Goal: Transaction & Acquisition: Purchase product/service

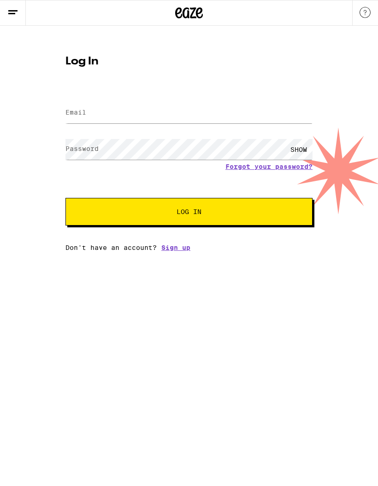
click at [76, 116] on label "Email" at bounding box center [75, 112] width 21 height 7
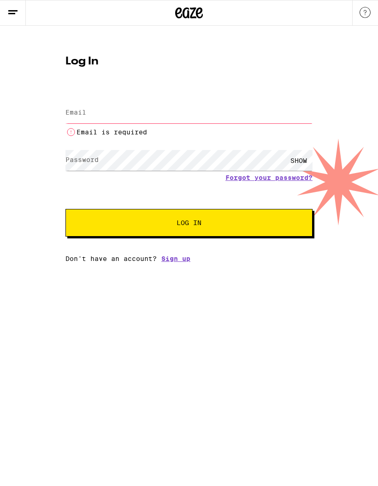
type input "[EMAIL_ADDRESS][DOMAIN_NAME]"
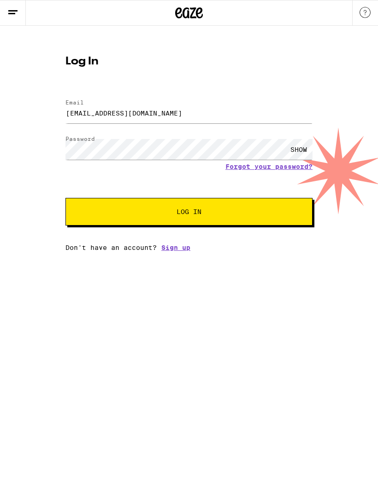
click at [109, 217] on button "Log In" at bounding box center [188, 212] width 247 height 28
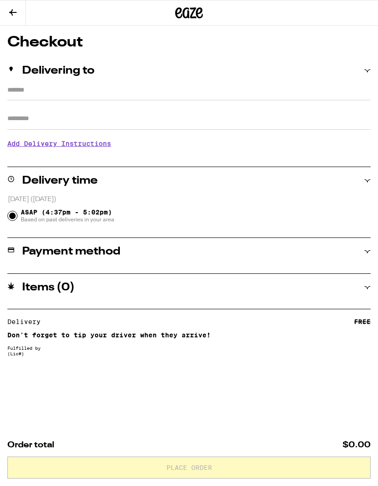
type input "*********"
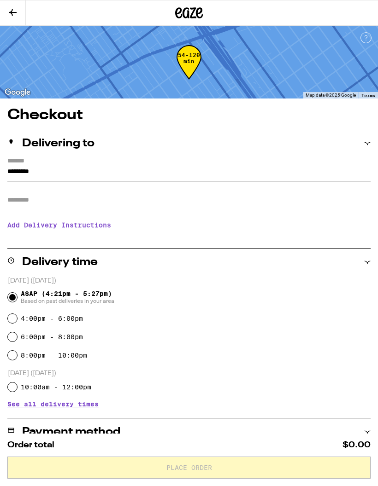
click at [13, 13] on icon at bounding box center [12, 12] width 11 height 11
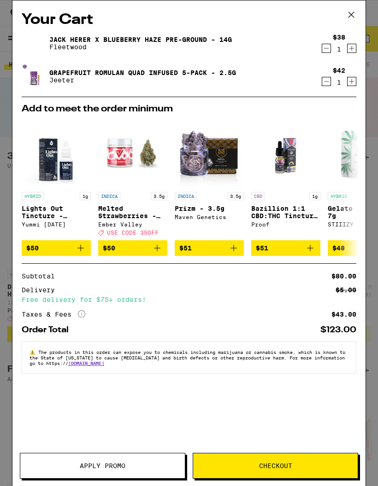
click at [357, 14] on icon at bounding box center [351, 15] width 14 height 14
click at [353, 17] on icon at bounding box center [351, 15] width 14 height 14
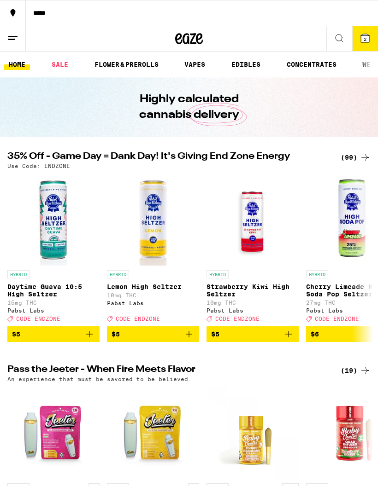
click at [17, 62] on link "HOME" at bounding box center [17, 64] width 26 height 11
click at [16, 63] on link "HOME" at bounding box center [17, 64] width 26 height 11
click at [193, 70] on link "VAPES" at bounding box center [195, 64] width 30 height 11
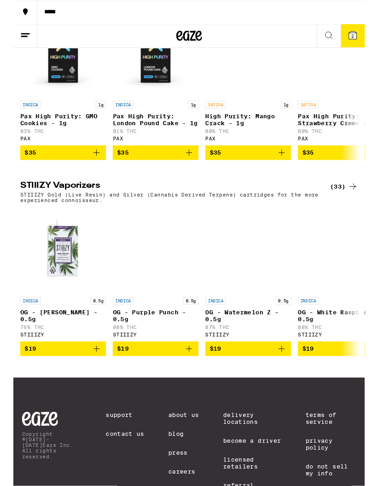
scroll to position [809, 0]
